Goal: Task Accomplishment & Management: Use online tool/utility

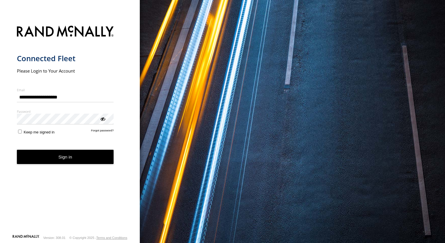
click at [61, 158] on button "Sign in" at bounding box center [65, 157] width 97 height 14
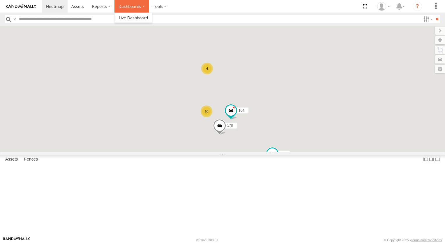
click at [133, 9] on label "Dashboards" at bounding box center [131, 6] width 34 height 13
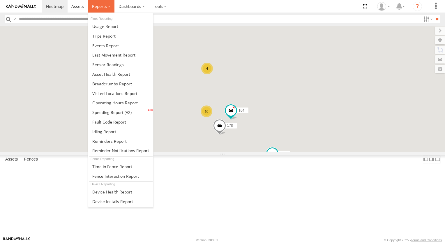
click at [102, 5] on span at bounding box center [99, 6] width 15 height 6
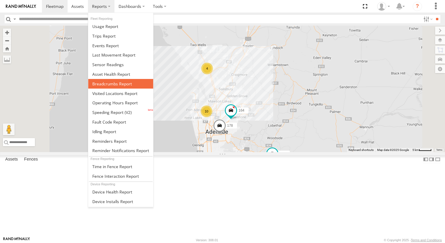
click at [100, 84] on span at bounding box center [112, 84] width 40 height 6
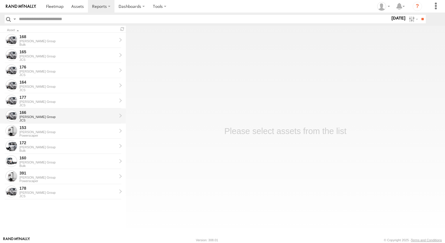
click at [31, 118] on div "Jeffries Group" at bounding box center [68, 116] width 97 height 3
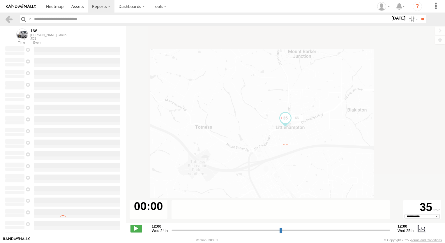
click at [399, 19] on label "25 Sep 25" at bounding box center [398, 18] width 16 height 6
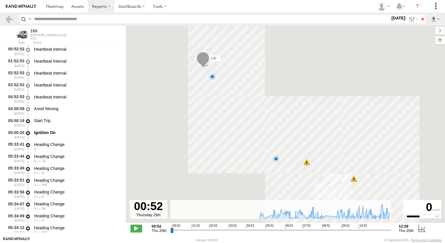
click at [0, 0] on label at bounding box center [0, 0] width 0 height 0
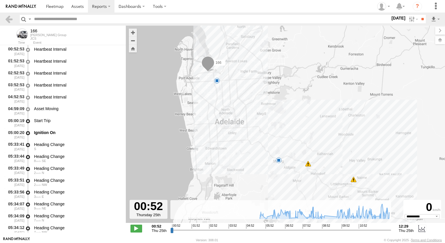
click at [0, 0] on label at bounding box center [0, 0] width 0 height 0
click at [420, 19] on input "**" at bounding box center [422, 19] width 7 height 8
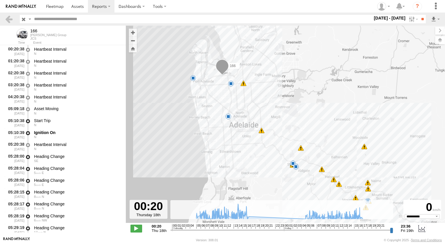
click at [384, 19] on label "18 - 19 Sep 25" at bounding box center [390, 18] width 34 height 6
click at [0, 0] on label at bounding box center [0, 0] width 0 height 0
click at [419, 19] on input "**" at bounding box center [422, 19] width 7 height 8
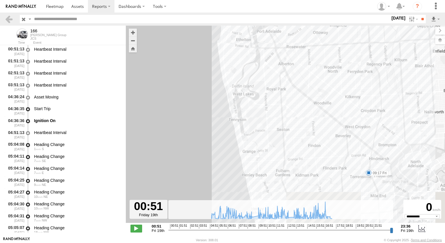
drag, startPoint x: 300, startPoint y: 166, endPoint x: 296, endPoint y: 116, distance: 50.5
click at [296, 116] on div "166 09:17 Fri 13:01 Fri 15:06 Fri 16:55 Fri 17:29 Fri" at bounding box center [285, 127] width 319 height 203
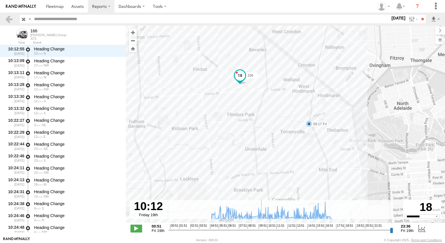
scroll to position [4655, 0]
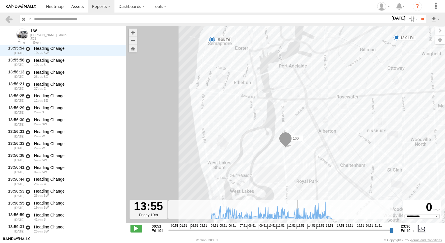
drag, startPoint x: 170, startPoint y: 231, endPoint x: 297, endPoint y: 224, distance: 127.1
click at [297, 227] on input "range" at bounding box center [280, 230] width 225 height 6
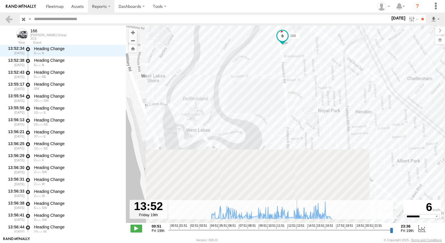
click at [296, 230] on input "range" at bounding box center [280, 230] width 225 height 6
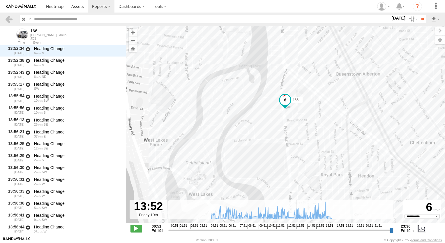
scroll to position [9143, 0]
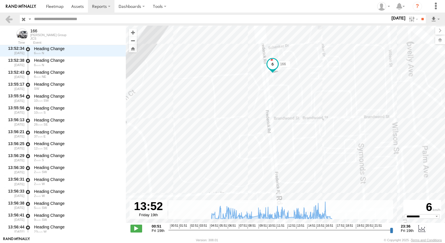
drag, startPoint x: 297, startPoint y: 79, endPoint x: 295, endPoint y: 108, distance: 29.8
click at [295, 108] on div "166 09:17 Fri 13:01 Fri 15:06 Fri 16:55 Fri 17:29 Fri" at bounding box center [285, 127] width 319 height 203
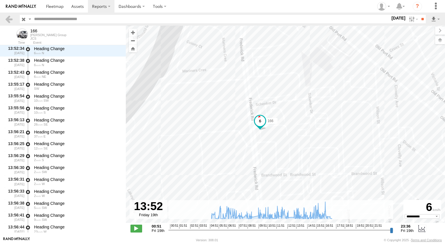
drag, startPoint x: 313, startPoint y: 159, endPoint x: 301, endPoint y: 139, distance: 23.4
click at [301, 139] on div "166 09:17 Fri 13:01 Fri 15:06 Fri 16:55 Fri 17:29 Fri" at bounding box center [285, 127] width 319 height 203
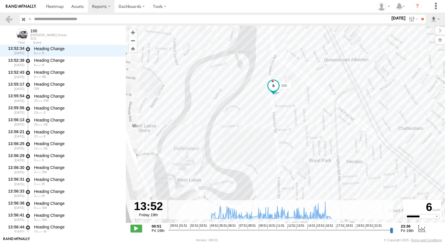
drag, startPoint x: 346, startPoint y: 170, endPoint x: 300, endPoint y: 118, distance: 69.5
click at [302, 120] on div "166 09:17 Fri 13:01 Fri 15:06 Fri 16:55 Fri 17:29 Fri" at bounding box center [285, 127] width 319 height 203
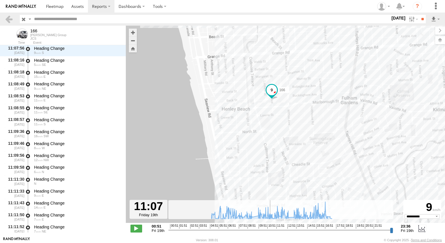
drag, startPoint x: 290, startPoint y: 231, endPoint x: 270, endPoint y: 230, distance: 20.4
type input "**********"
click at [270, 230] on input "range" at bounding box center [280, 230] width 225 height 6
click at [64, 8] on link at bounding box center [55, 6] width 26 height 13
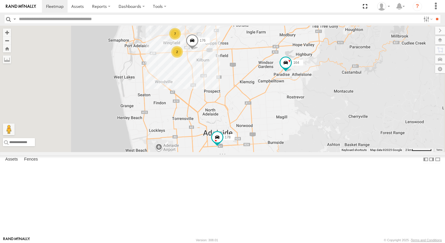
drag, startPoint x: 295, startPoint y: 189, endPoint x: 327, endPoint y: 133, distance: 64.4
click at [328, 133] on div "178 172 164 166 168 2 7 176" at bounding box center [222, 89] width 445 height 126
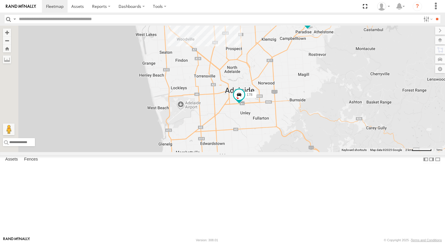
drag, startPoint x: 289, startPoint y: 182, endPoint x: 300, endPoint y: 132, distance: 51.1
click at [300, 132] on div "178 172 164 166 168 2 7 176" at bounding box center [222, 89] width 445 height 126
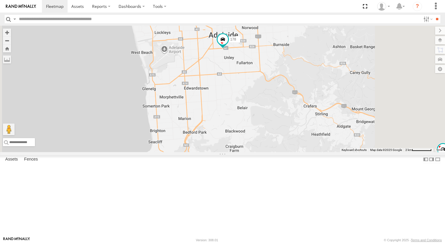
drag, startPoint x: 294, startPoint y: 144, endPoint x: 299, endPoint y: 85, distance: 59.9
click at [299, 85] on div "178 172 164 166 168 176" at bounding box center [222, 89] width 445 height 126
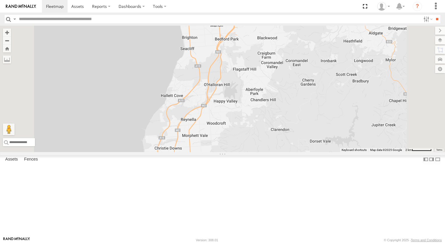
drag, startPoint x: 314, startPoint y: 110, endPoint x: 352, endPoint y: 112, distance: 37.9
click at [352, 112] on div "178 172 164 166 168 176" at bounding box center [222, 89] width 445 height 126
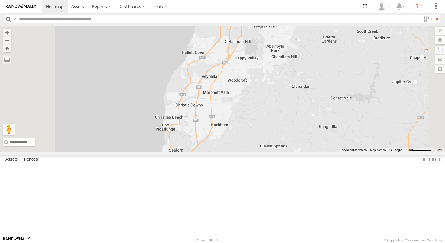
click at [351, 120] on div "178 172 164 166 168 176" at bounding box center [222, 89] width 445 height 126
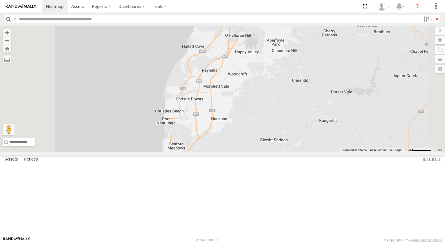
drag, startPoint x: 306, startPoint y: 188, endPoint x: 297, endPoint y: 122, distance: 66.7
click at [297, 123] on div "178 172 164 166 168 176" at bounding box center [222, 89] width 445 height 126
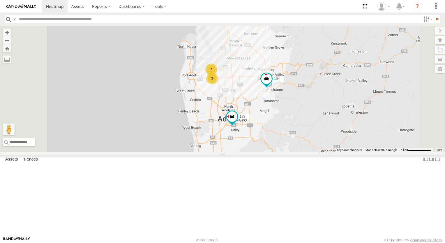
drag, startPoint x: 316, startPoint y: 184, endPoint x: 313, endPoint y: 167, distance: 17.6
click at [313, 152] on div "178 172 164 166 3 7 3 168" at bounding box center [222, 89] width 445 height 126
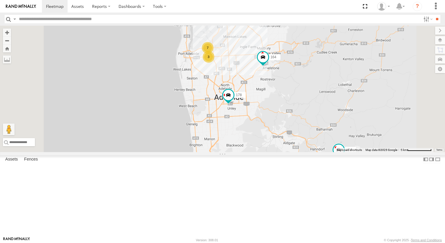
drag, startPoint x: 344, startPoint y: 200, endPoint x: 348, endPoint y: 126, distance: 73.8
click at [349, 132] on div "178 172 164 166 3 7 3 168" at bounding box center [222, 89] width 445 height 126
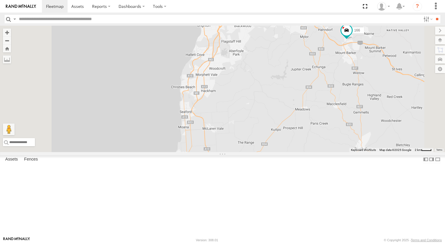
drag, startPoint x: 299, startPoint y: 224, endPoint x: 298, endPoint y: 228, distance: 3.6
click at [298, 152] on div "178 172 164 166 3 7 3 168" at bounding box center [222, 89] width 445 height 126
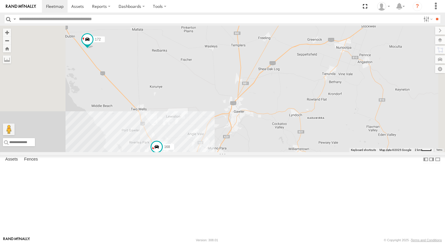
drag, startPoint x: 301, startPoint y: 209, endPoint x: 338, endPoint y: 100, distance: 115.5
click at [338, 100] on div "178 172 164 166 3 7 3 168" at bounding box center [222, 89] width 445 height 126
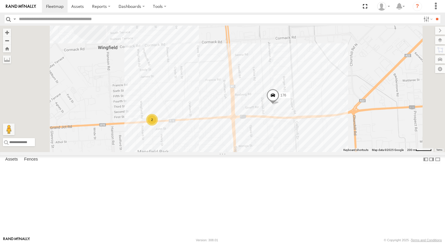
drag, startPoint x: 296, startPoint y: 192, endPoint x: 305, endPoint y: 150, distance: 42.5
click at [305, 150] on div "178 172 164 166 168 176 177 2 6" at bounding box center [222, 89] width 445 height 126
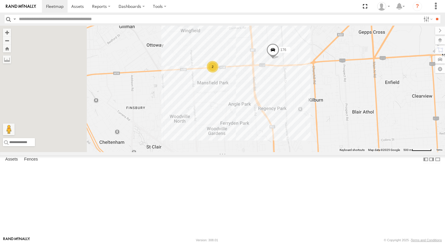
drag, startPoint x: 291, startPoint y: 186, endPoint x: 319, endPoint y: 122, distance: 69.5
click at [319, 122] on div "178 172 164 166 168 176 177 2 6" at bounding box center [222, 89] width 445 height 126
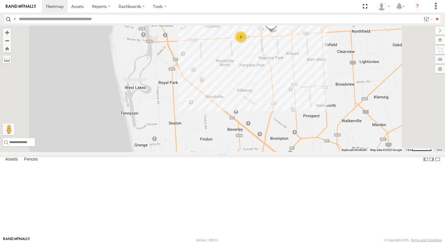
drag, startPoint x: 324, startPoint y: 185, endPoint x: 311, endPoint y: 117, distance: 69.4
click at [311, 117] on div "178 172 164 166 168 176 2 7" at bounding box center [222, 89] width 445 height 126
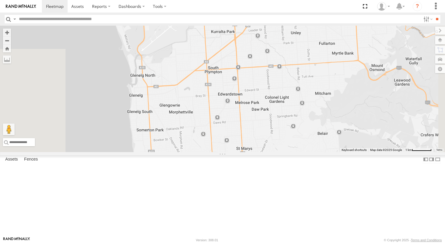
drag, startPoint x: 318, startPoint y: 172, endPoint x: 314, endPoint y: 114, distance: 58.3
click at [314, 114] on div "178 172 164 166 168 176 2 7" at bounding box center [222, 89] width 445 height 126
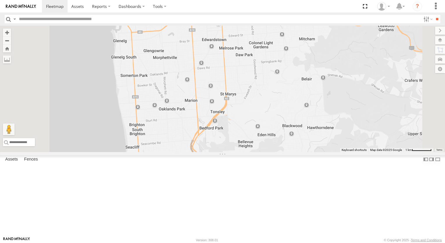
drag, startPoint x: 298, startPoint y: 144, endPoint x: 291, endPoint y: 130, distance: 15.6
click at [291, 130] on div "178 172 164 166 168 176 2 7" at bounding box center [222, 89] width 445 height 126
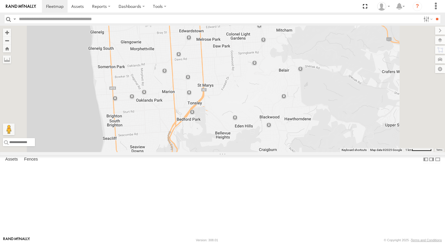
drag, startPoint x: 275, startPoint y: 126, endPoint x: 286, endPoint y: 119, distance: 13.7
click at [286, 119] on div "178 172 164 166 168 176 2 7" at bounding box center [222, 89] width 445 height 126
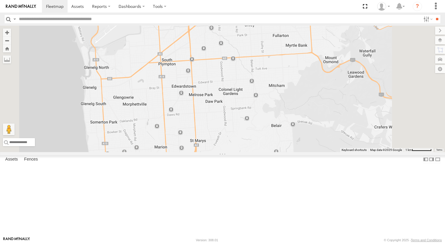
drag, startPoint x: 296, startPoint y: 114, endPoint x: 295, endPoint y: 163, distance: 49.2
click at [296, 152] on div "178 172 164 166 168 176" at bounding box center [222, 89] width 445 height 126
